Goal: Information Seeking & Learning: Check status

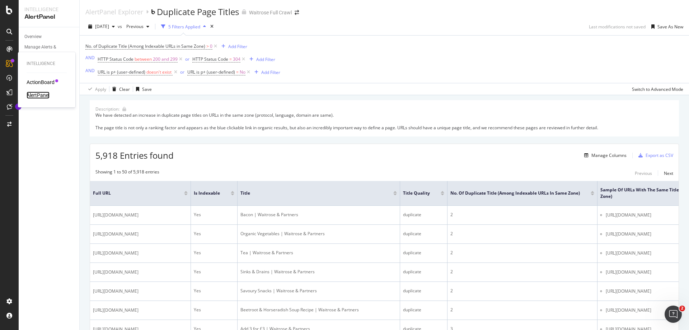
click at [41, 95] on div "AlertPanel" at bounding box center [38, 95] width 23 height 7
